Goal: Information Seeking & Learning: Learn about a topic

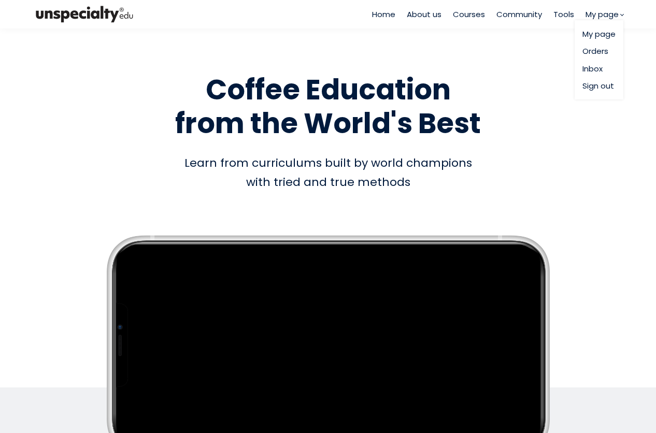
click at [600, 50] on link "Orders" at bounding box center [599, 51] width 33 height 12
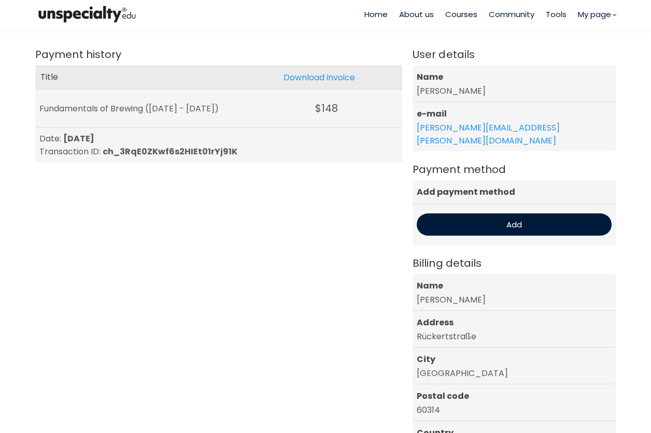
click at [463, 16] on span "Courses" at bounding box center [461, 14] width 32 height 12
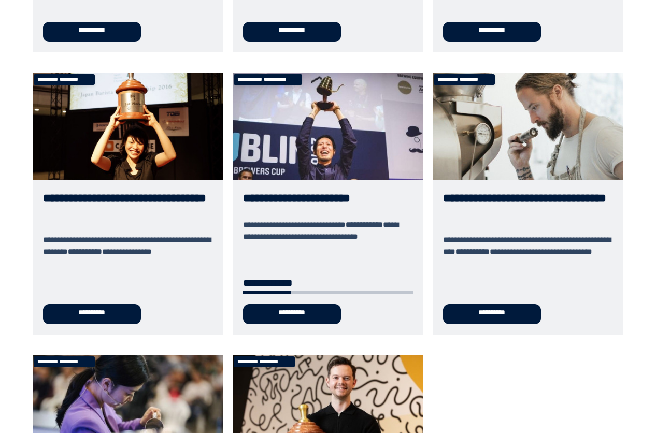
scroll to position [347, 0]
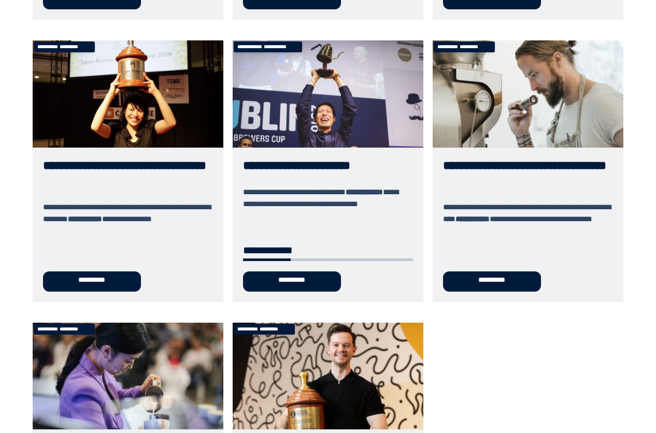
click at [335, 88] on link "**********" at bounding box center [328, 171] width 191 height 262
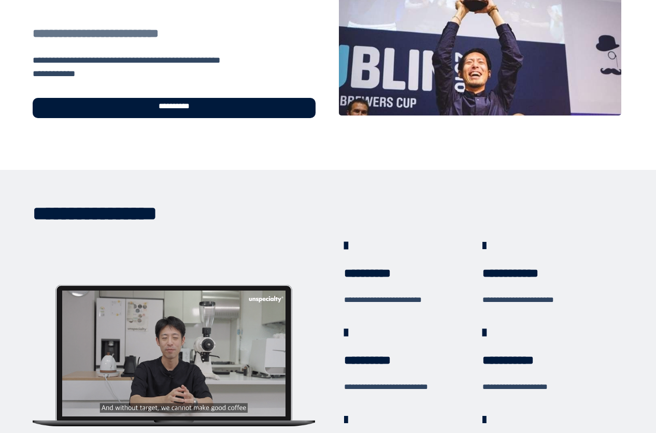
scroll to position [103, 0]
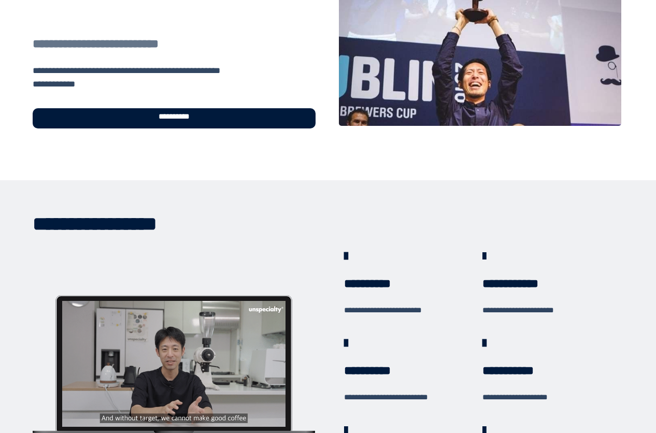
click at [190, 119] on span "**********" at bounding box center [174, 119] width 45 height 12
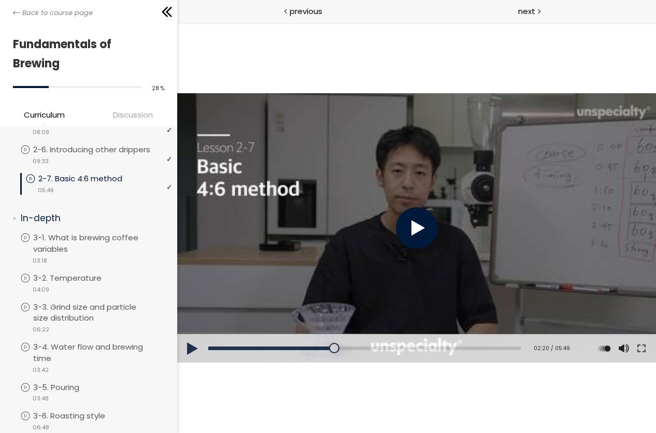
scroll to position [292, 0]
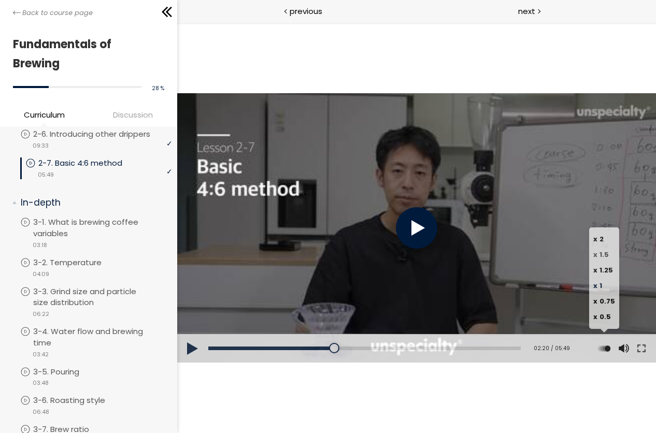
click at [606, 254] on span "1.5" at bounding box center [603, 255] width 9 height 10
click at [408, 229] on div at bounding box center [416, 227] width 41 height 41
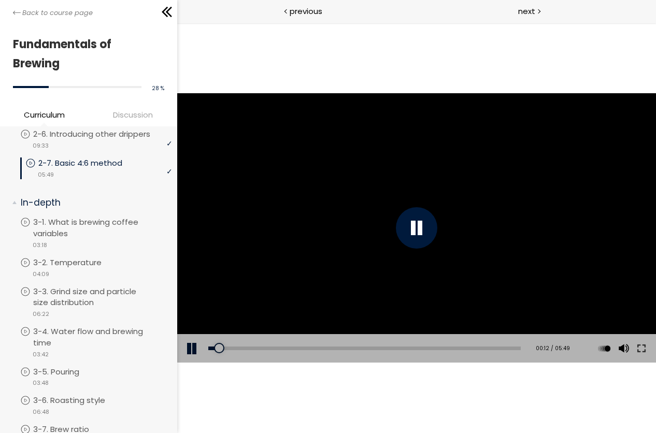
drag, startPoint x: 234, startPoint y: 346, endPoint x: 180, endPoint y: 347, distance: 53.9
click at [180, 346] on div "Add chapter 00:12 00:12 / 05:49 Subtitles None Auto x 2 x 1.5 x 1.25 x 1 x 0.75…" at bounding box center [416, 348] width 479 height 29
click at [639, 346] on button at bounding box center [641, 348] width 19 height 29
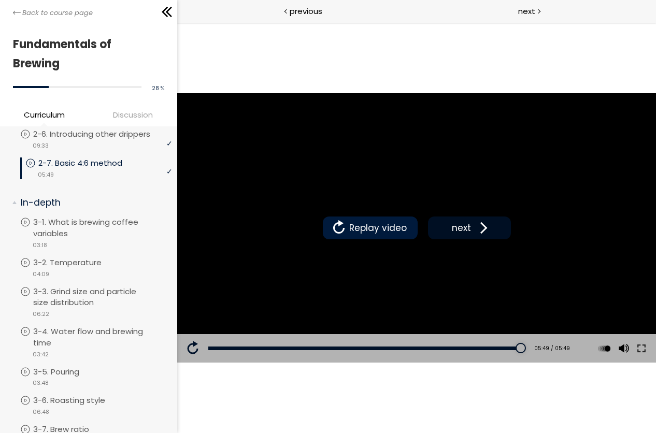
click at [468, 231] on span "next" at bounding box center [461, 227] width 24 height 13
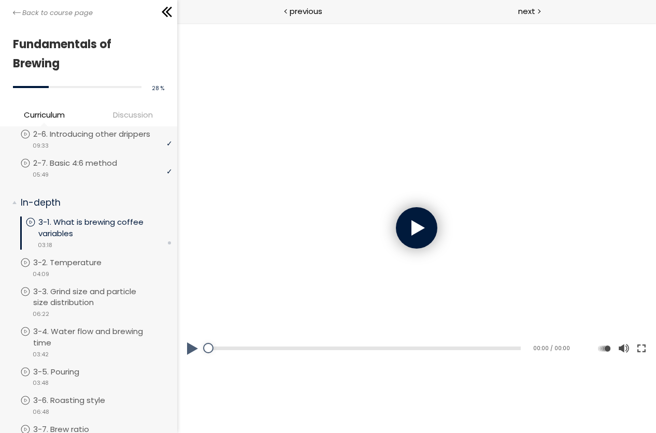
click at [641, 351] on button at bounding box center [641, 348] width 19 height 29
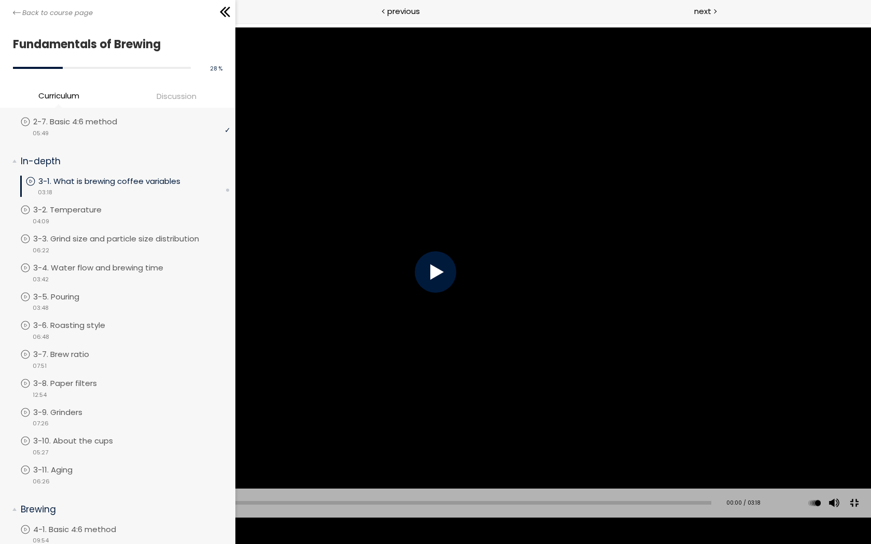
click at [457, 267] on div at bounding box center [435, 272] width 871 height 490
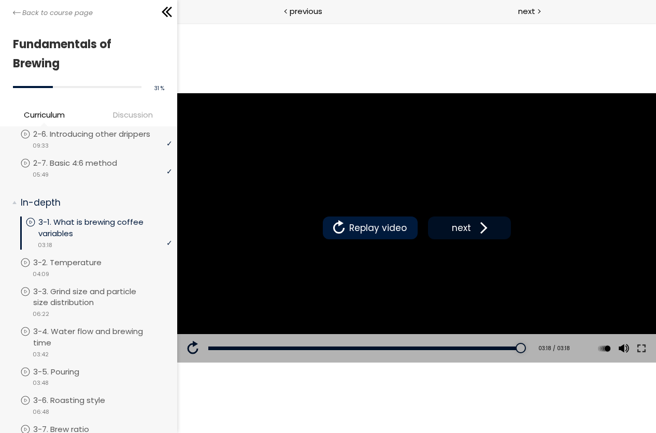
click at [468, 226] on span "next" at bounding box center [461, 227] width 24 height 13
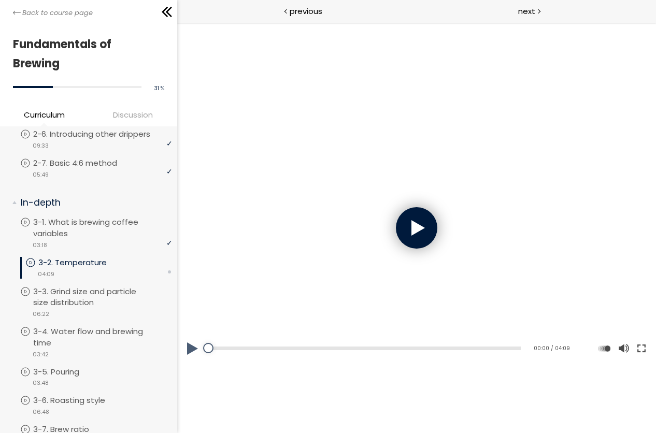
click at [641, 351] on button at bounding box center [641, 348] width 19 height 29
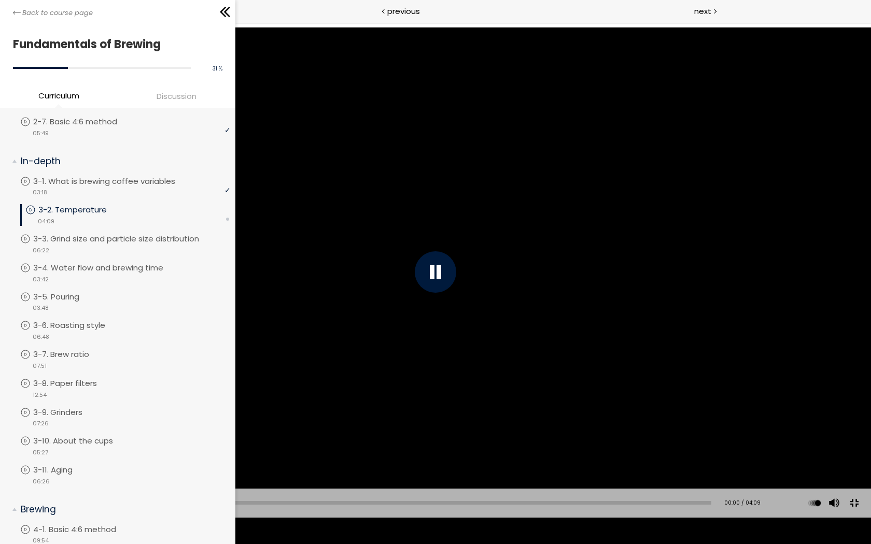
click at [444, 274] on div at bounding box center [435, 271] width 41 height 41
drag, startPoint x: 47, startPoint y: 530, endPoint x: 11, endPoint y: 530, distance: 36.3
click at [11, 433] on div "Add chapter 00:00 00:00 / 04:09 Subtitles None Auto x 2 x 1.5 x 1.25 x 1 x 0.75…" at bounding box center [435, 503] width 871 height 29
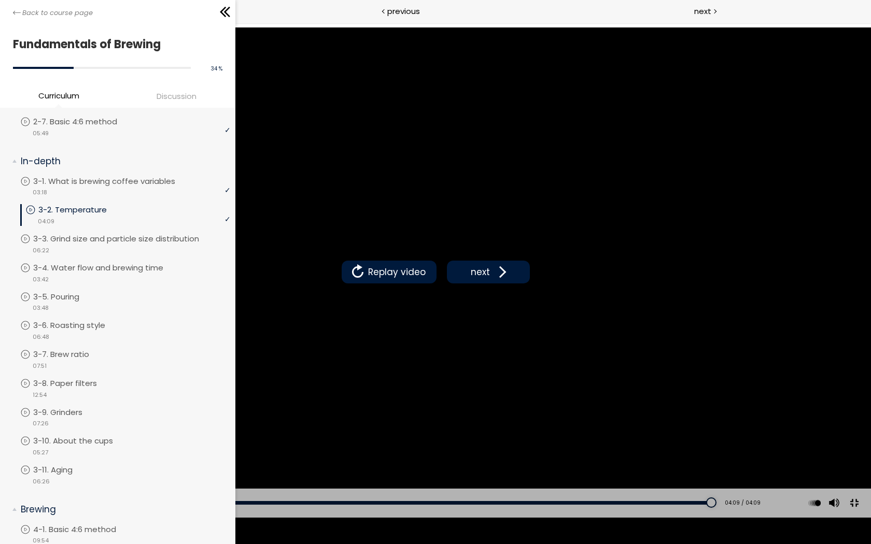
click at [541, 433] on div "Add chapter 00:00" at bounding box center [371, 503] width 680 height 29
click at [522, 433] on div "Add chapter 00:00" at bounding box center [371, 503] width 680 height 29
click at [508, 433] on div "02:54" at bounding box center [371, 503] width 680 height 4
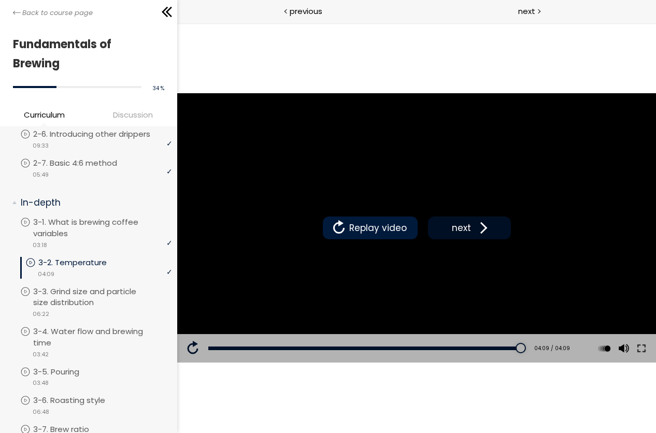
click at [472, 217] on button "next" at bounding box center [469, 228] width 83 height 23
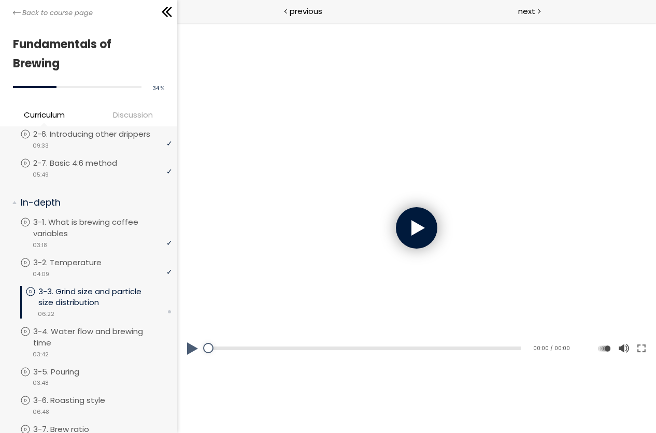
click at [415, 239] on div at bounding box center [416, 227] width 41 height 41
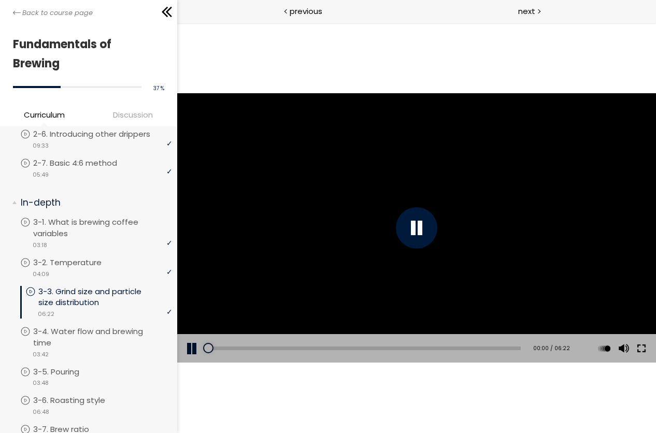
click at [642, 351] on button at bounding box center [641, 348] width 19 height 29
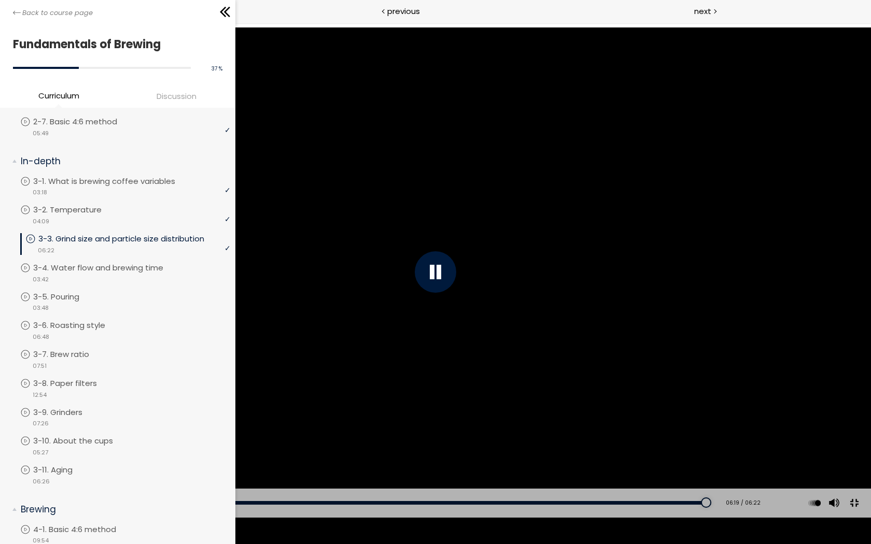
click at [220, 433] on div "Add chapter 01:50" at bounding box center [371, 503] width 680 height 29
drag, startPoint x: 224, startPoint y: 530, endPoint x: 0, endPoint y: 533, distance: 224.0
click at [0, 433] on div "Add chapter 00:00 00:00 / 06:22 Subtitles None Auto x 2 x 1.5 x 1.25 x 1 x 0.75…" at bounding box center [435, 503] width 871 height 29
